Goal: Transaction & Acquisition: Purchase product/service

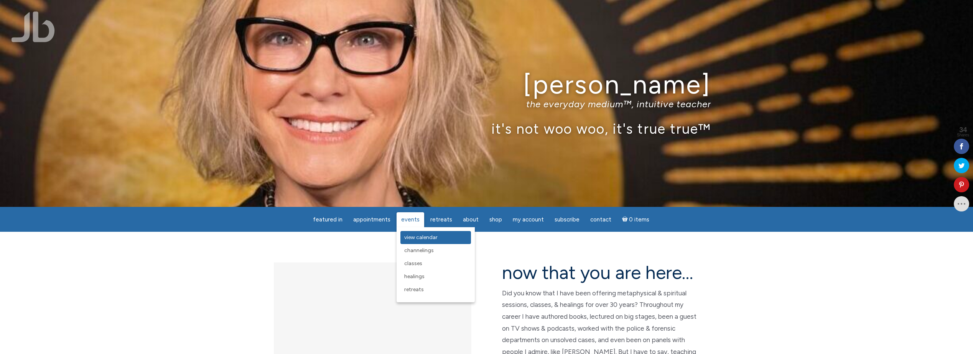
click at [426, 238] on span "View Calendar" at bounding box center [420, 237] width 33 height 7
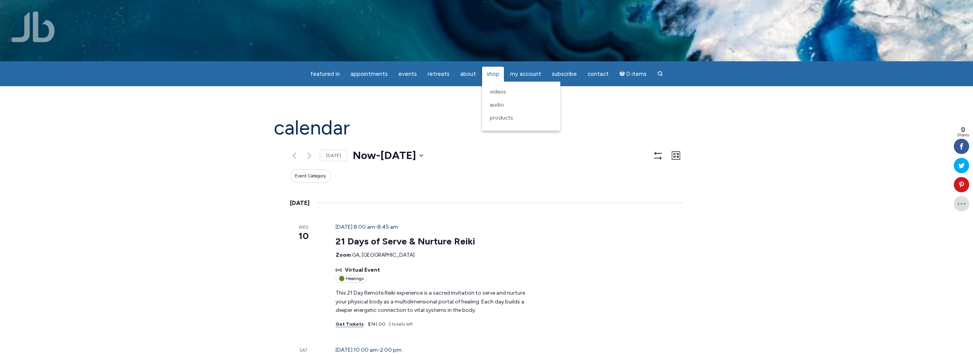
click at [491, 76] on span "Shop" at bounding box center [493, 74] width 13 height 7
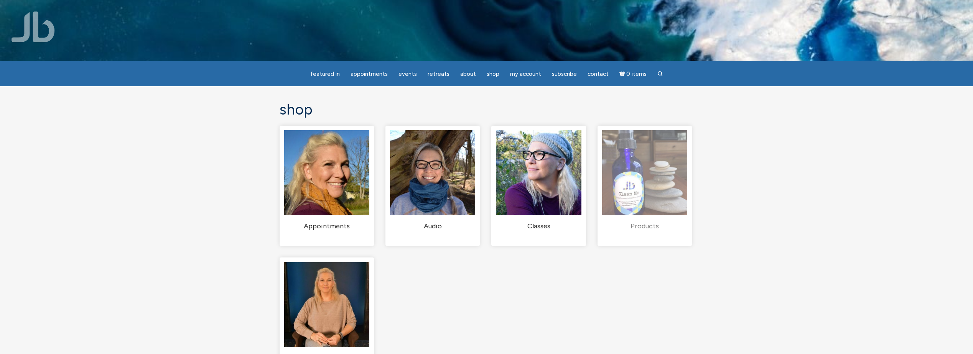
click at [645, 231] on h2 "Products (5)" at bounding box center [644, 226] width 85 height 9
